Goal: Task Accomplishment & Management: Manage account settings

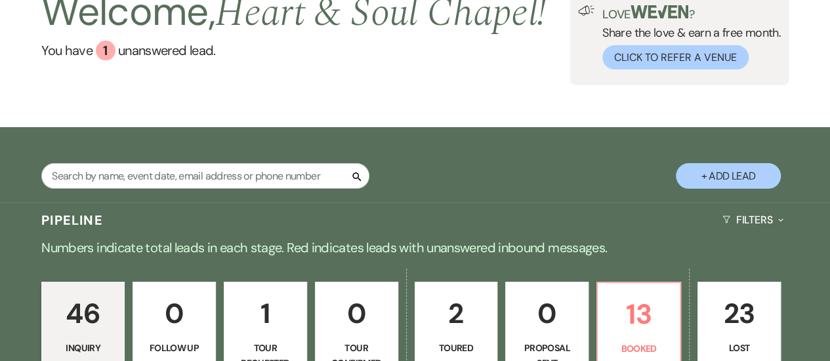
scroll to position [230, 0]
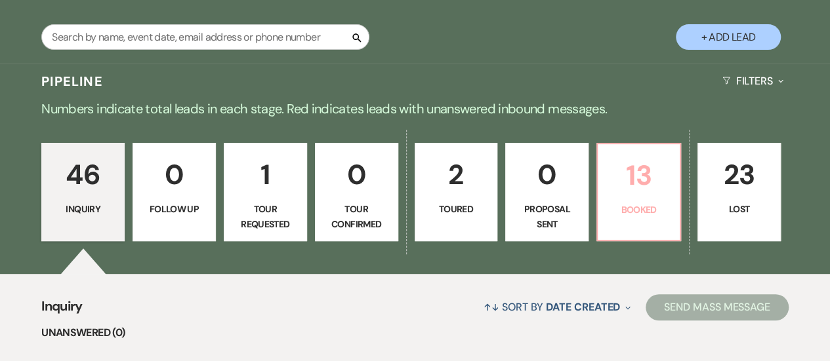
click at [646, 207] on p "Booked" at bounding box center [638, 210] width 66 height 14
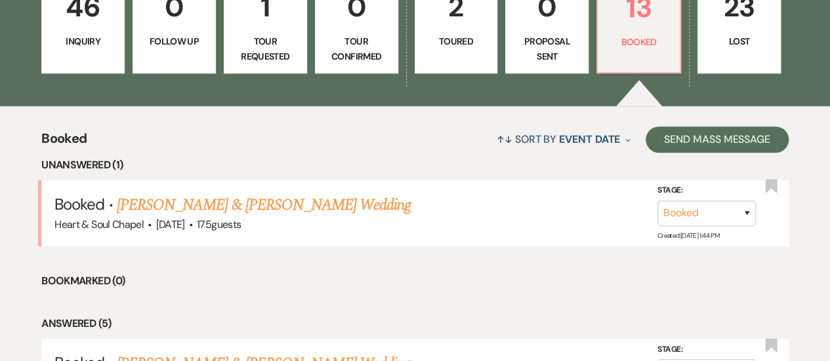
scroll to position [439, 0]
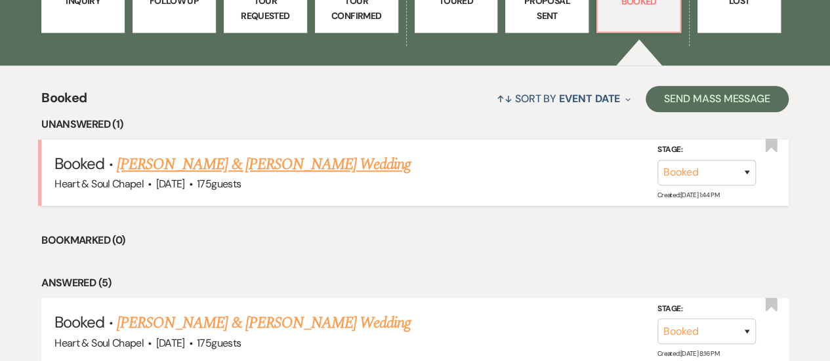
click at [275, 162] on link "[PERSON_NAME] & [PERSON_NAME] Wedding" at bounding box center [264, 165] width 294 height 24
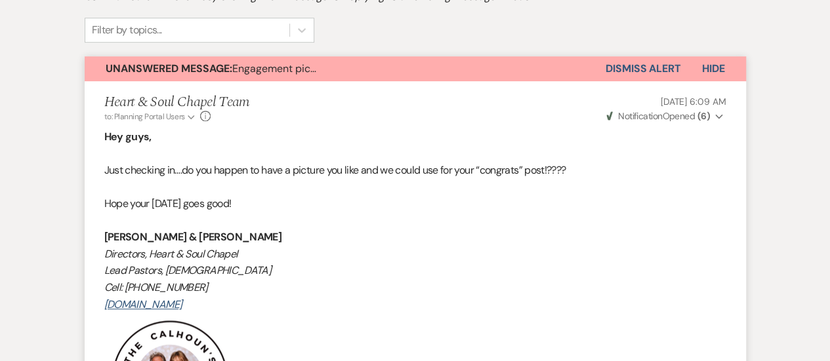
scroll to position [216, 0]
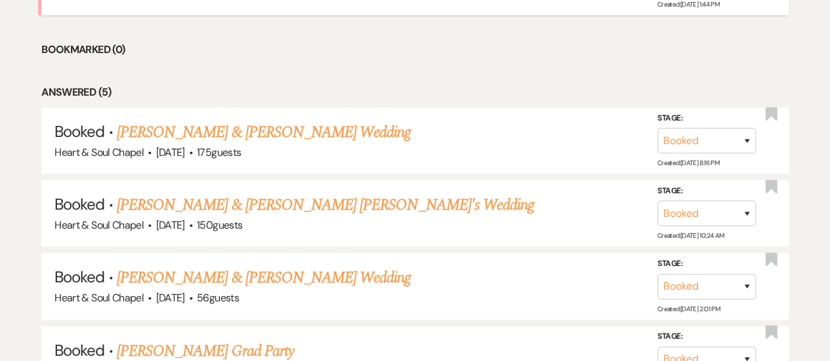
scroll to position [630, 0]
click at [271, 135] on link "[PERSON_NAME] & [PERSON_NAME] Wedding" at bounding box center [264, 132] width 294 height 24
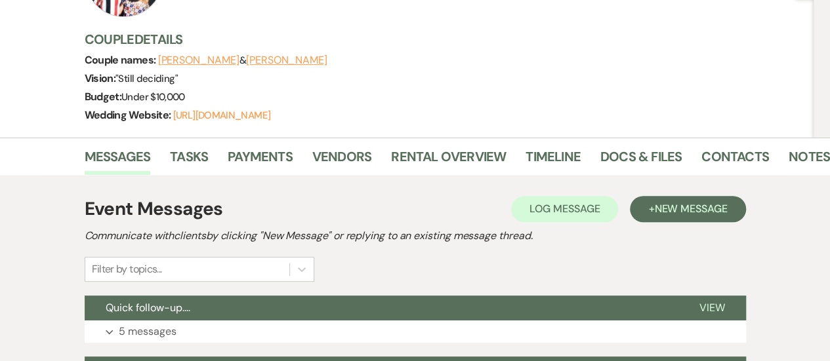
scroll to position [151, 0]
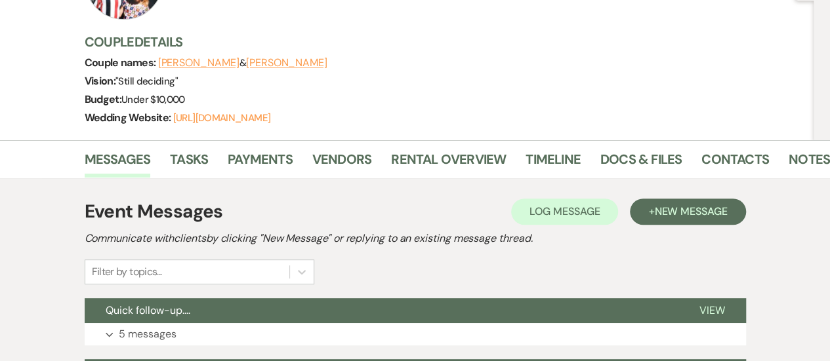
click at [782, 158] on li "Contacts" at bounding box center [744, 161] width 87 height 31
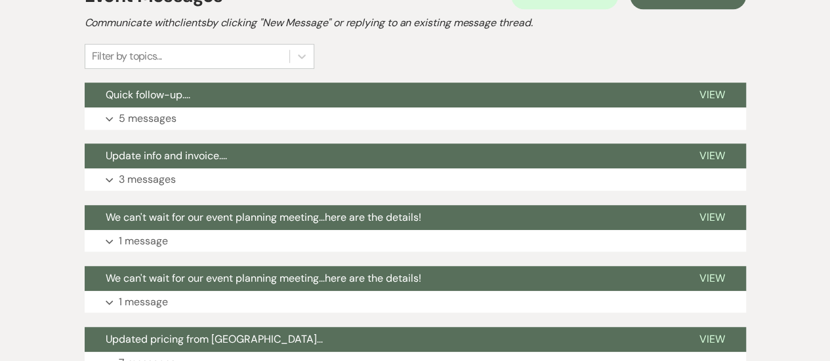
scroll to position [293, 0]
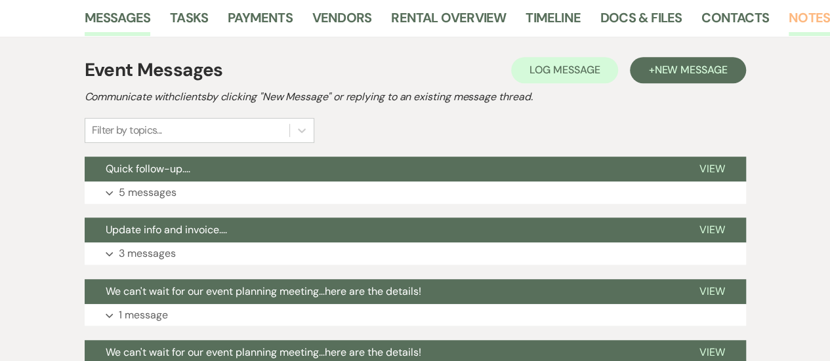
click at [805, 14] on link "Notes" at bounding box center [808, 21] width 41 height 29
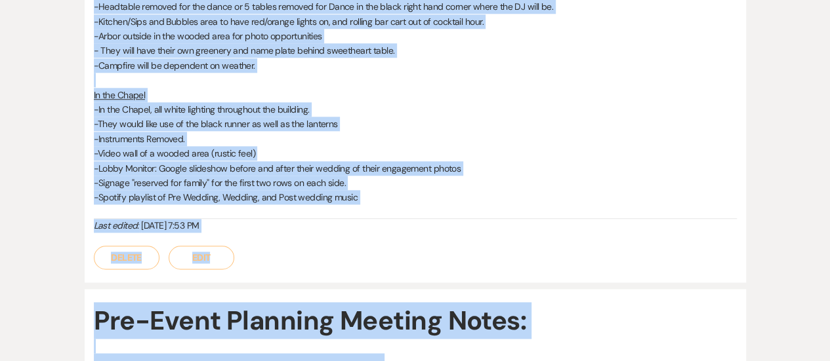
scroll to position [733, 0]
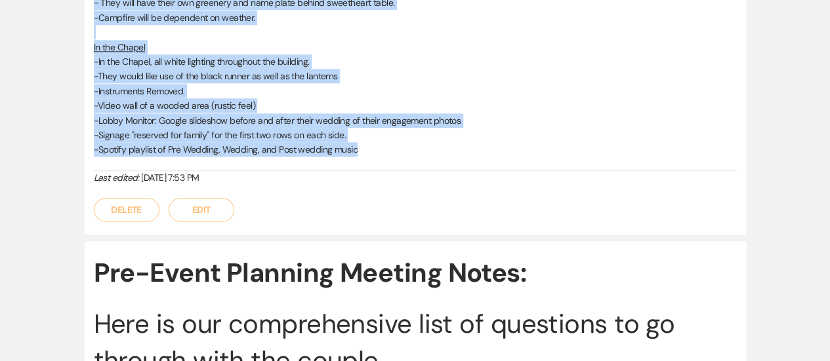
drag, startPoint x: 93, startPoint y: 70, endPoint x: 478, endPoint y: 161, distance: 395.7
copy div "Wedding Colors: Black, White, Red Posssibly 132-150 guests. Set Up: In Venue - …"
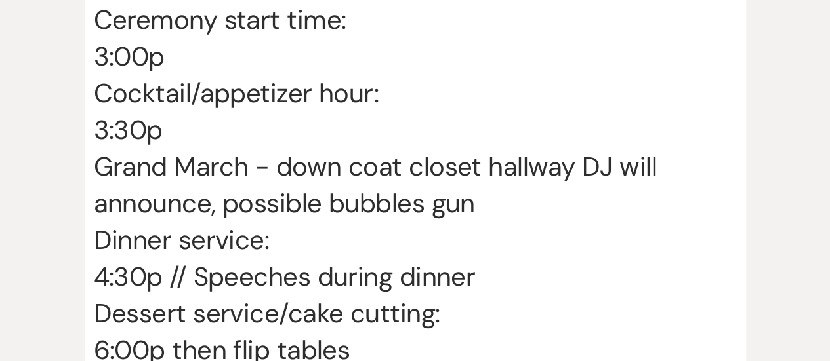
scroll to position [2518, 0]
